Goal: Use online tool/utility: Utilize a website feature to perform a specific function

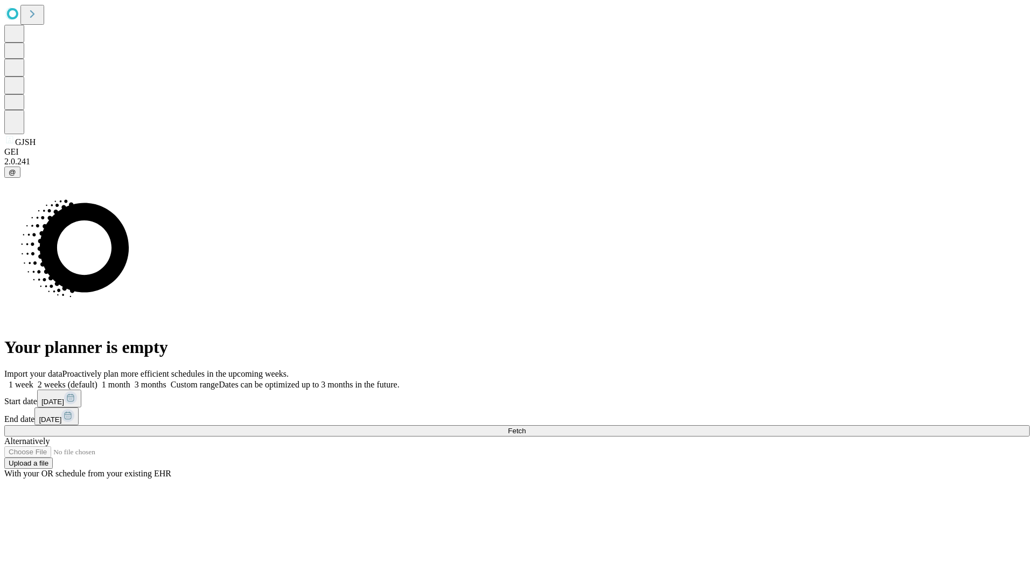
click at [526, 427] on span "Fetch" at bounding box center [517, 431] width 18 height 8
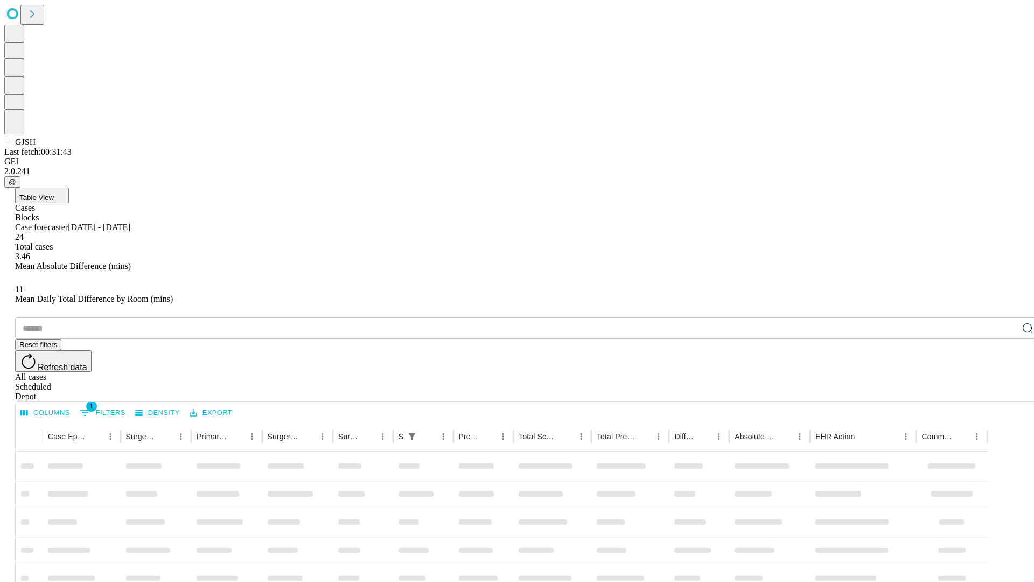
click at [54, 193] on span "Table View" at bounding box center [36, 197] width 34 height 8
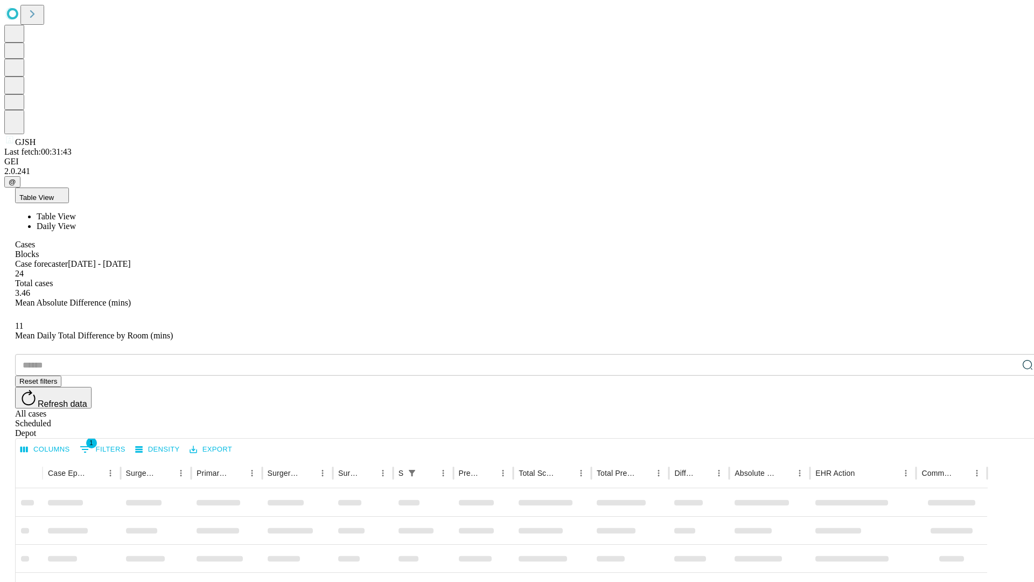
click at [76, 221] on span "Daily View" at bounding box center [56, 225] width 39 height 9
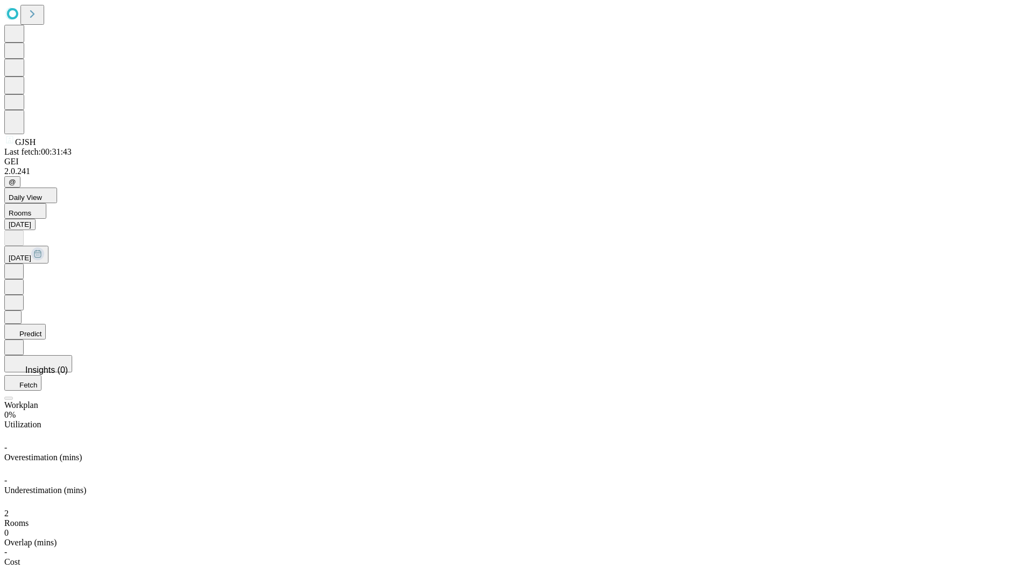
click at [46, 324] on button "Predict" at bounding box center [24, 332] width 41 height 16
